Goal: Find specific page/section: Find specific page/section

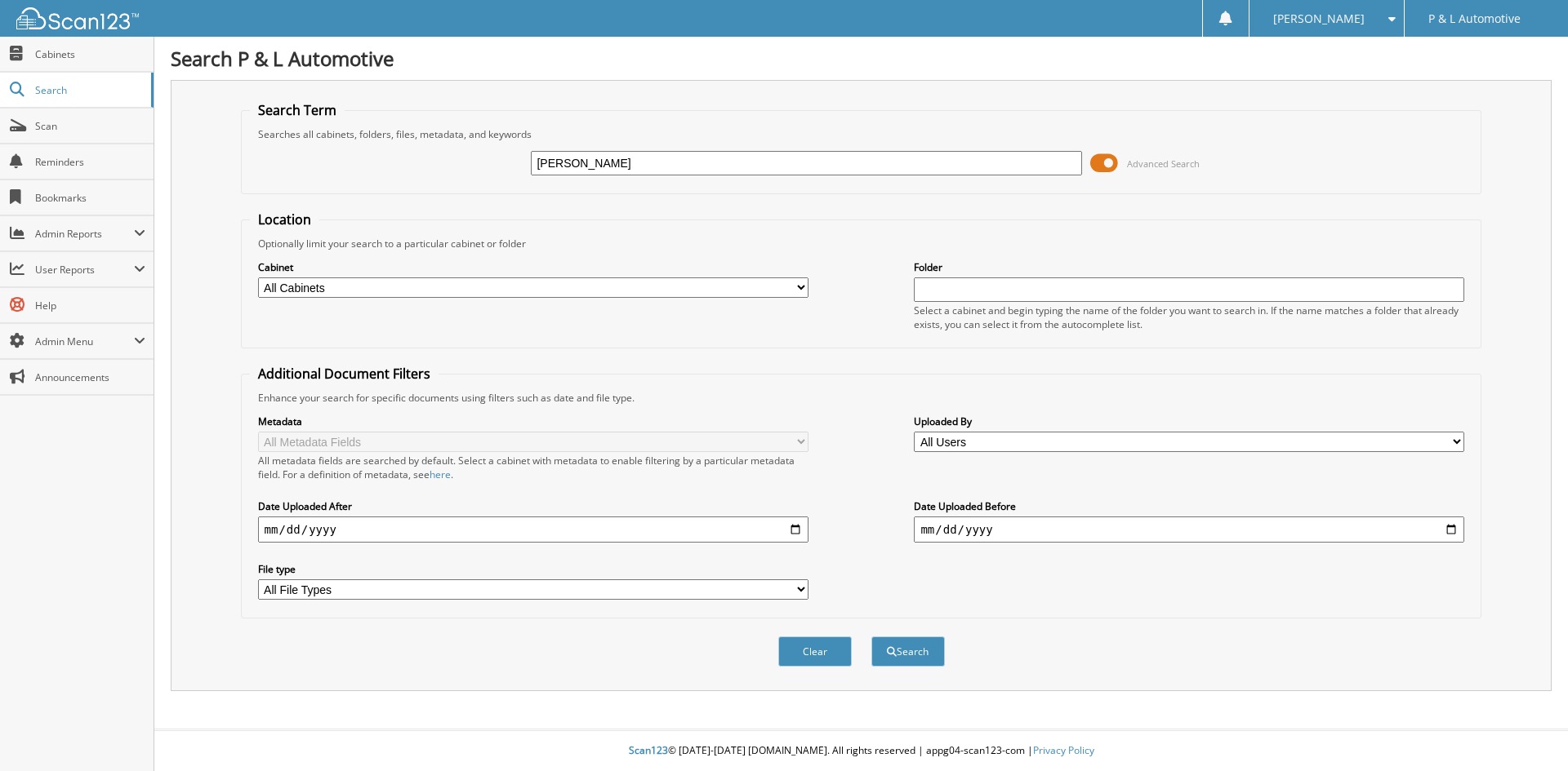
type input "[PERSON_NAME]"
click at [871, 636] on button "Search" at bounding box center [908, 651] width 74 height 30
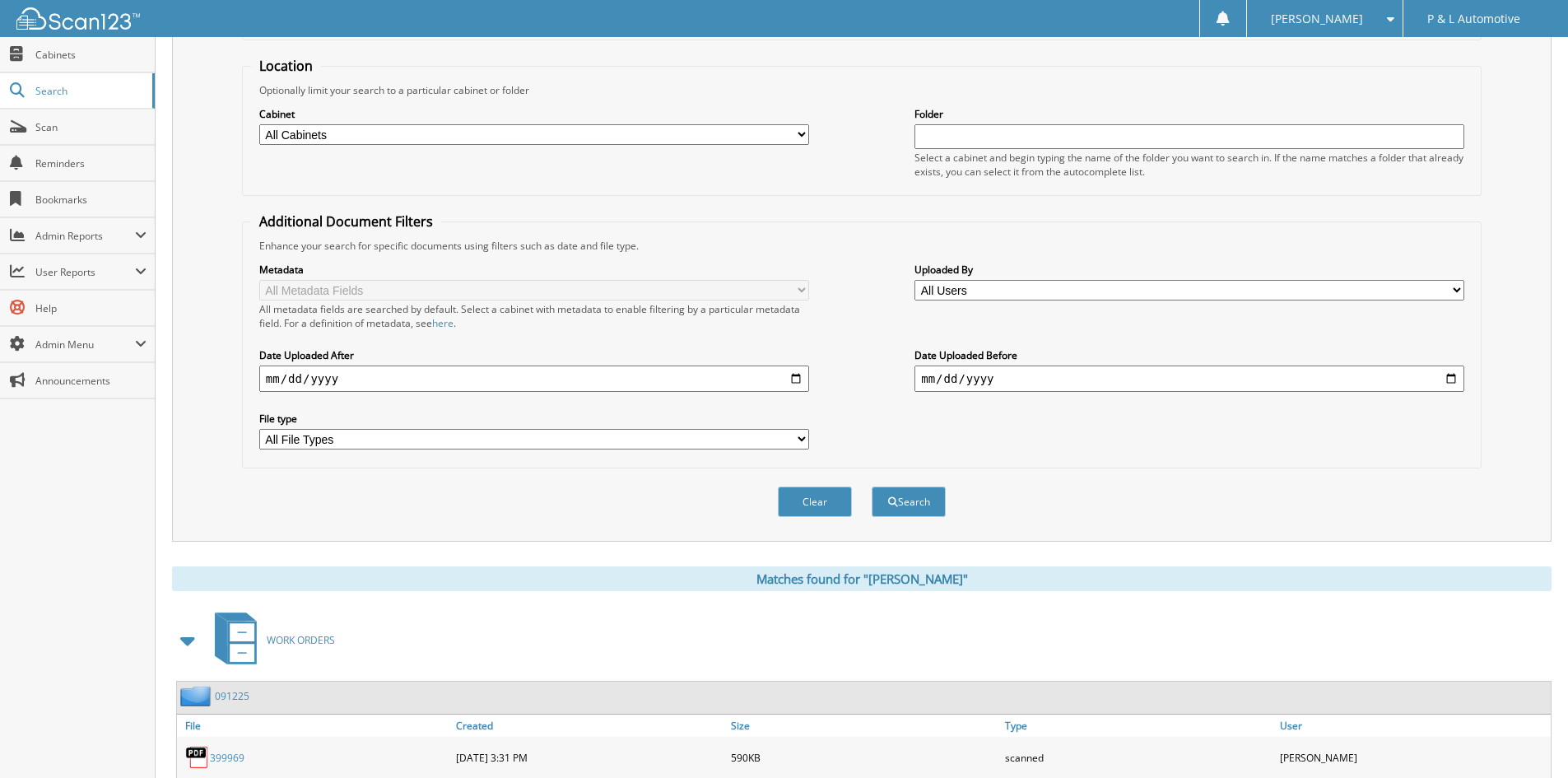
scroll to position [234, 0]
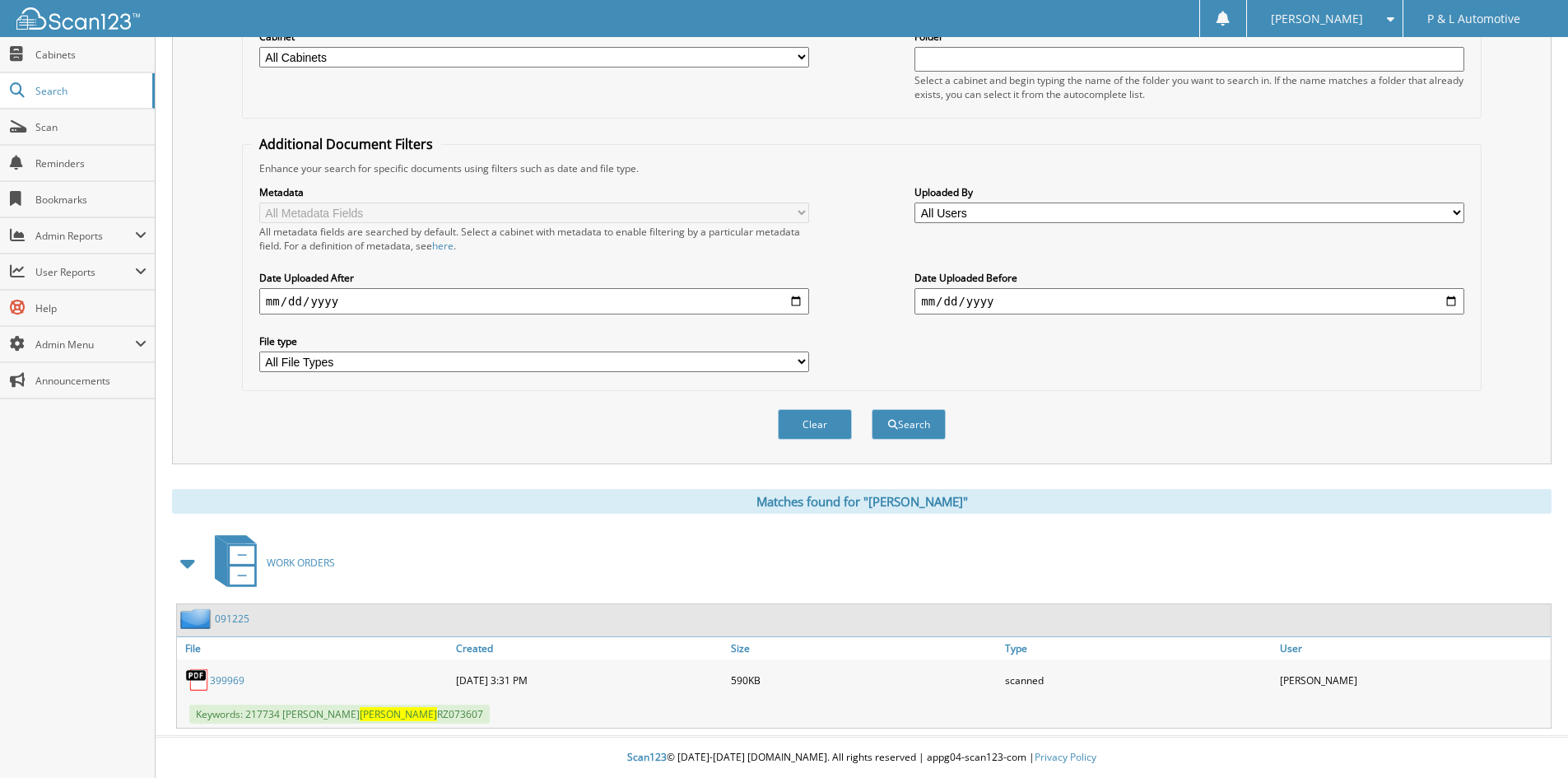
click at [229, 680] on link "399969" at bounding box center [227, 680] width 34 height 14
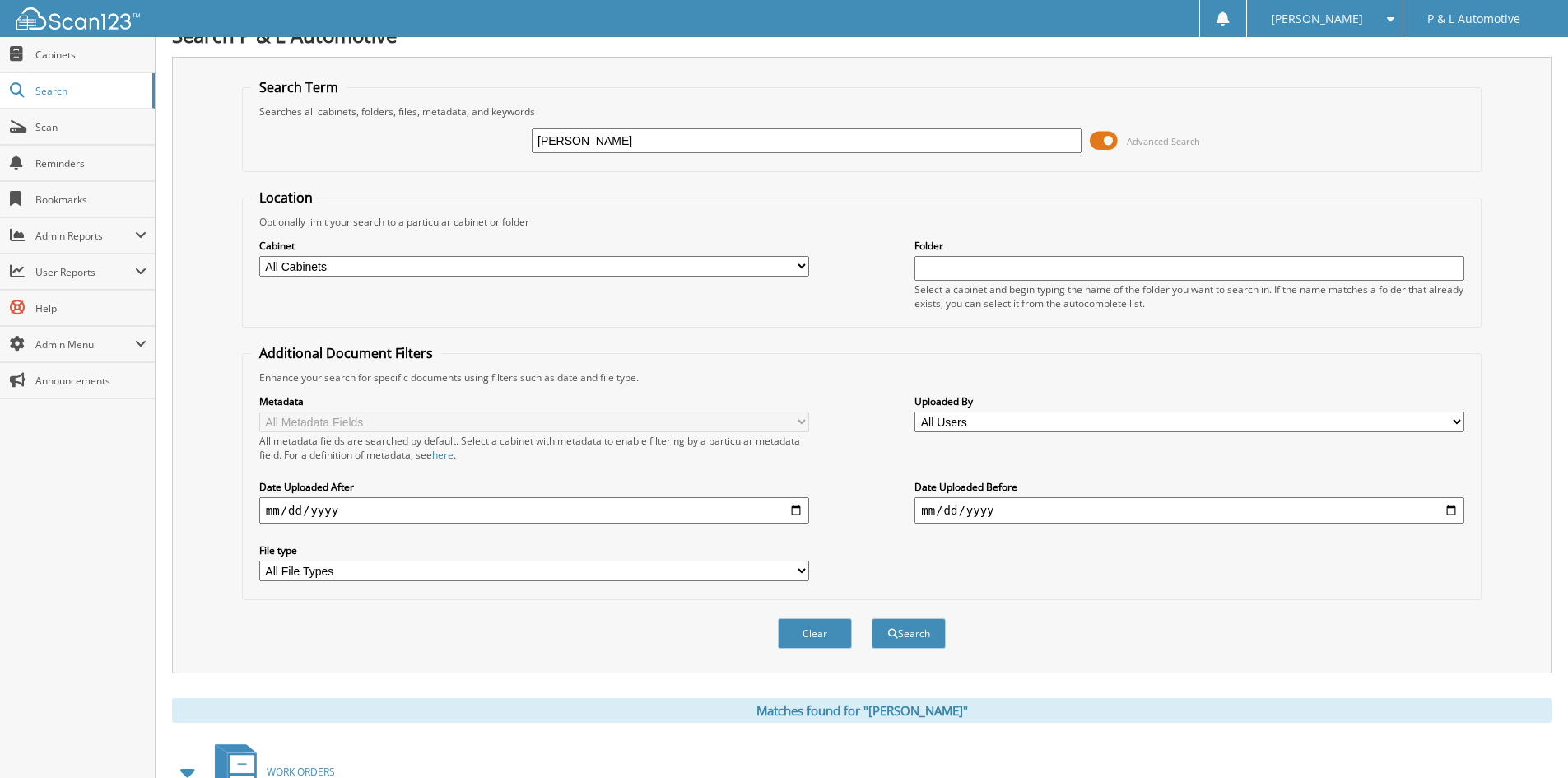
scroll to position [0, 0]
